Goal: Complete application form

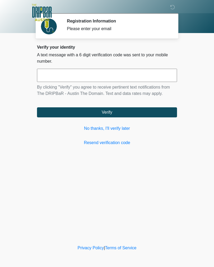
click at [104, 146] on link "Resend verification code" at bounding box center [107, 143] width 140 height 6
click at [94, 131] on link "No thanks, I'll verify later" at bounding box center [107, 128] width 140 height 6
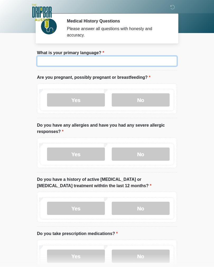
click at [52, 61] on input "What is your primary language?" at bounding box center [107, 61] width 140 height 10
type input "*******"
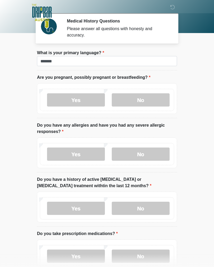
click at [71, 103] on label "Yes" at bounding box center [76, 99] width 58 height 13
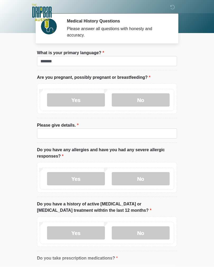
click at [133, 100] on label "No" at bounding box center [141, 99] width 58 height 13
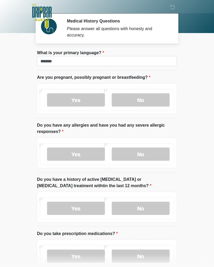
click at [134, 154] on label "No" at bounding box center [141, 154] width 58 height 13
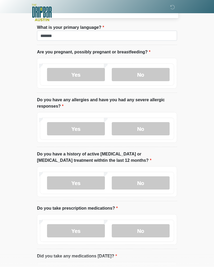
scroll to position [31, 0]
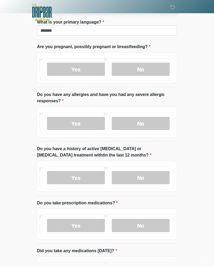
click at [132, 180] on label "No" at bounding box center [141, 177] width 58 height 13
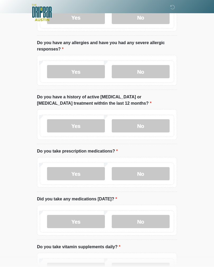
scroll to position [83, 0]
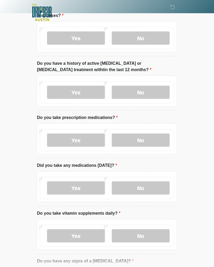
click at [75, 141] on label "Yes" at bounding box center [76, 140] width 58 height 13
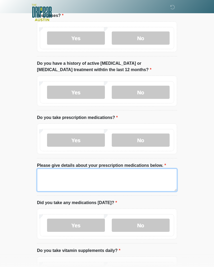
click at [58, 181] on textarea "Please give details about your prescription medications below." at bounding box center [107, 180] width 140 height 23
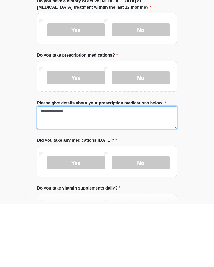
type textarea "**********"
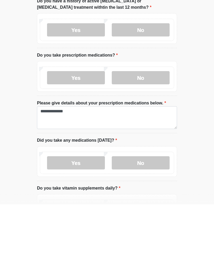
click at [63, 219] on label "Yes" at bounding box center [76, 225] width 58 height 13
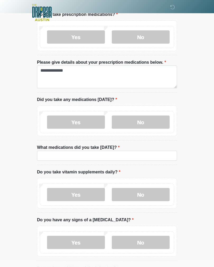
scroll to position [221, 0]
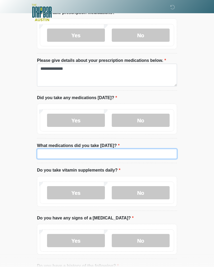
click at [52, 157] on input "What medications did you take today?" at bounding box center [107, 154] width 140 height 10
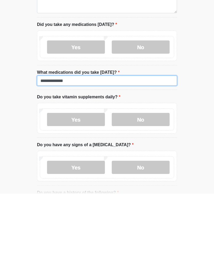
type input "**********"
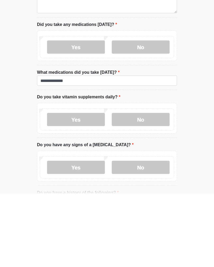
click at [66, 186] on label "Yes" at bounding box center [76, 192] width 58 height 13
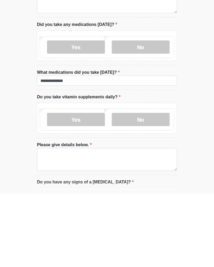
scroll to position [294, 0]
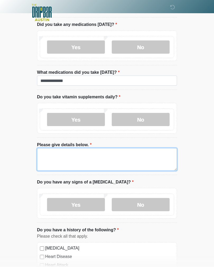
click at [53, 154] on textarea "Please give details below." at bounding box center [107, 159] width 140 height 23
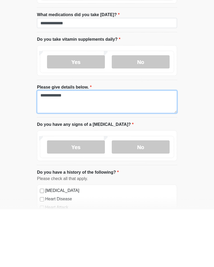
type textarea "**********"
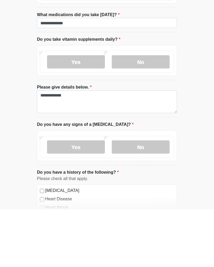
click at [155, 198] on label "No" at bounding box center [141, 204] width 58 height 13
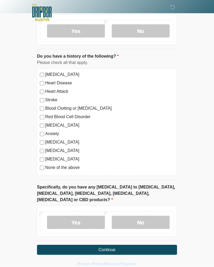
scroll to position [468, 0]
click at [154, 216] on label "No" at bounding box center [141, 222] width 58 height 13
click at [165, 245] on button "Continue" at bounding box center [107, 250] width 140 height 10
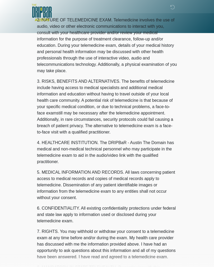
scroll to position [0, 0]
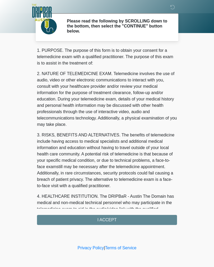
click at [162, 219] on div "1. PURPOSE. The purpose of this form is to obtain your consent for a telemedici…" at bounding box center [107, 136] width 140 height 178
click at [82, 220] on div "1. PURPOSE. The purpose of this form is to obtain your consent for a telemedici…" at bounding box center [107, 136] width 140 height 178
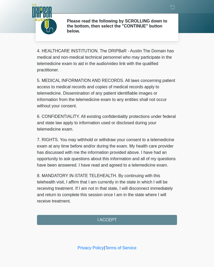
scroll to position [152, 0]
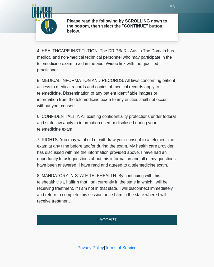
click at [160, 221] on button "I ACCEPT" at bounding box center [107, 220] width 140 height 10
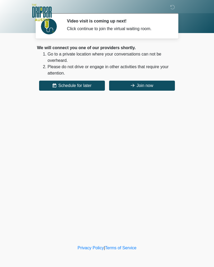
click at [156, 81] on button "Join now" at bounding box center [142, 86] width 66 height 10
